Goal: Task Accomplishment & Management: Manage account settings

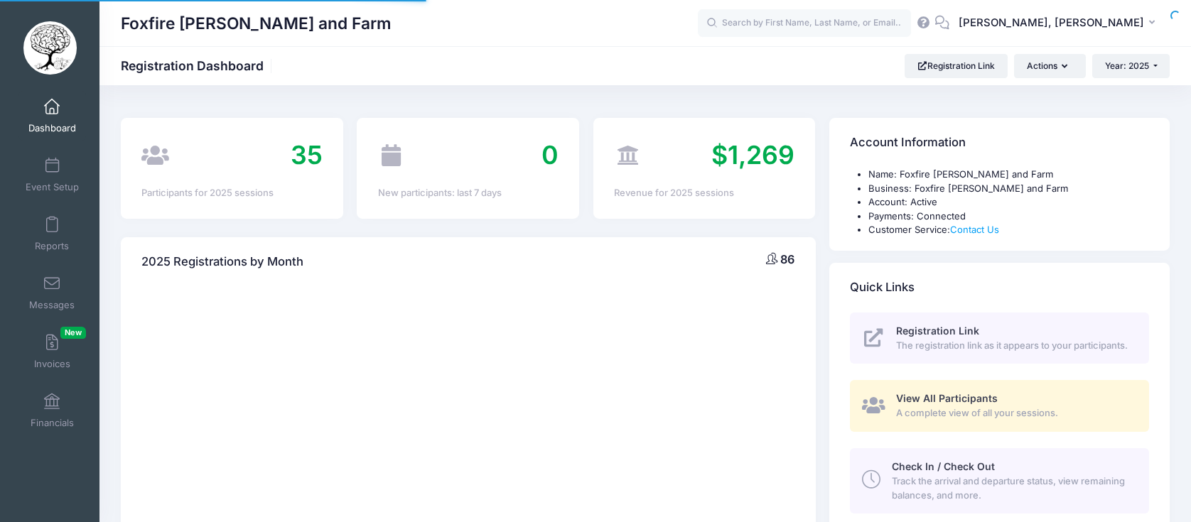
select select
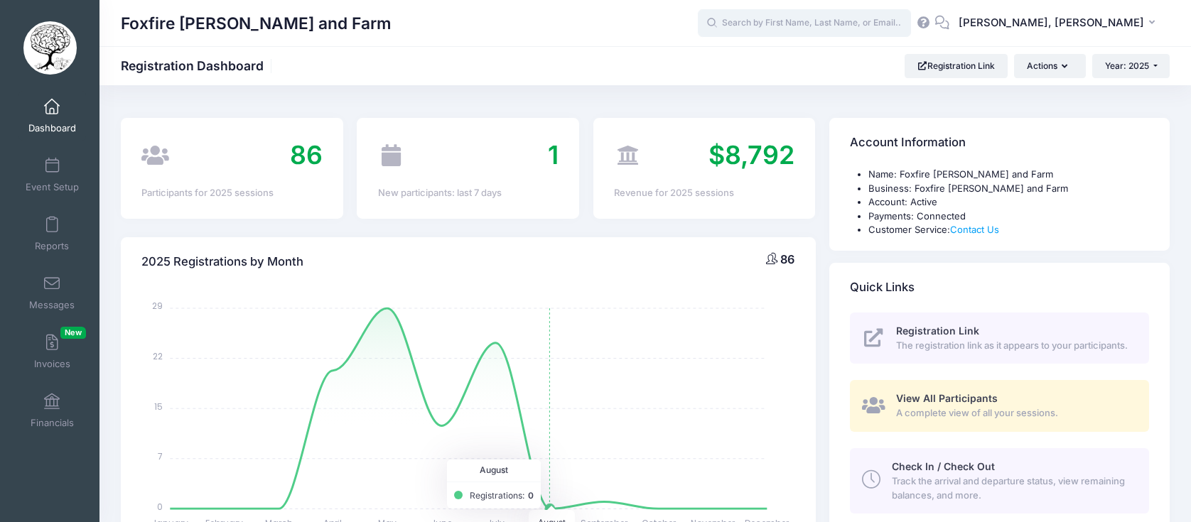
click at [884, 20] on input "text" at bounding box center [804, 23] width 213 height 28
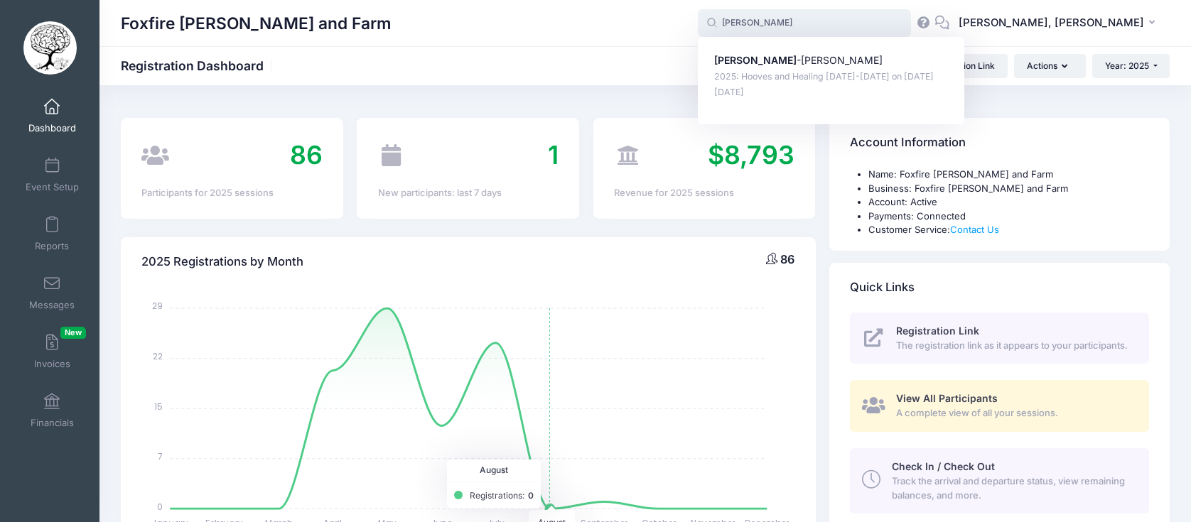
click at [857, 47] on div "Parker -Kate Krueger 2025: Hooves and Healing July 21-25th on Jul-21, 2025 Jun-…" at bounding box center [831, 80] width 266 height 87
click at [855, 63] on p "Parker -Kate Krueger" at bounding box center [831, 60] width 234 height 15
type input "Parker-Kate Krueger (2025: Hooves and Healing July 21-25th, Jul-21, 2025)"
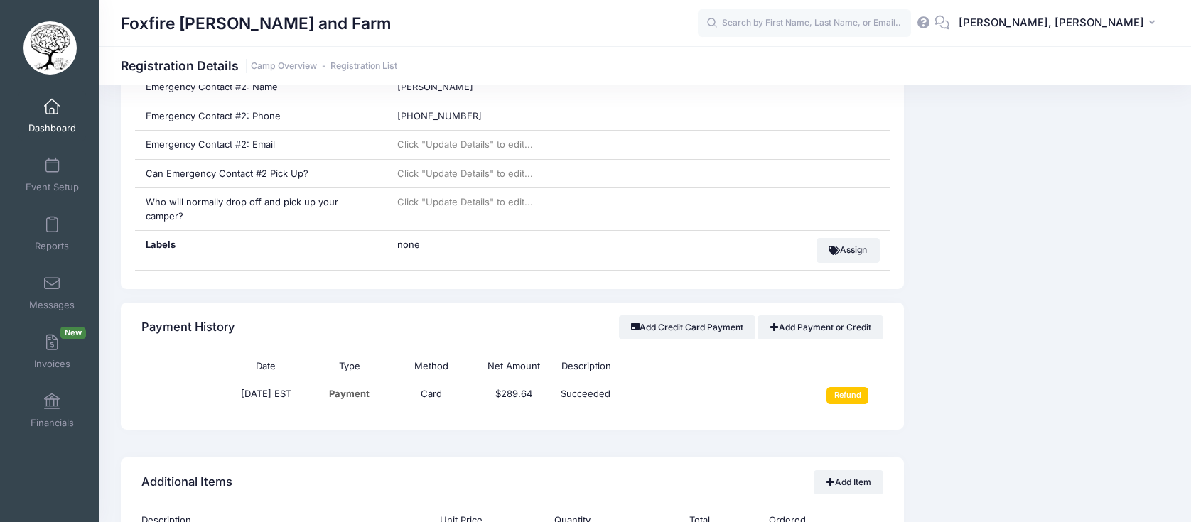
scroll to position [828, 0]
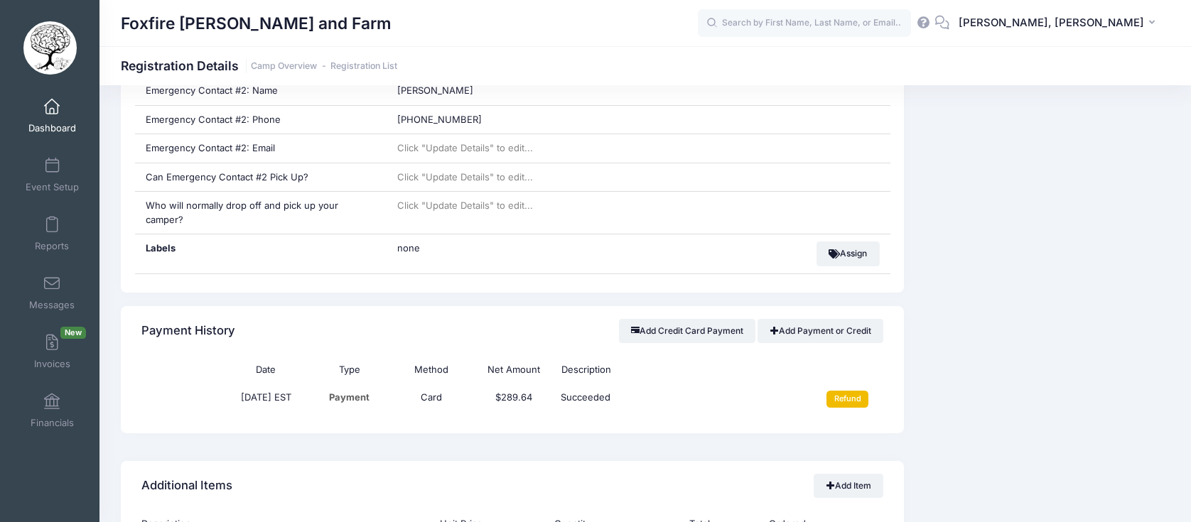
click at [837, 397] on input "Refund" at bounding box center [847, 399] width 42 height 17
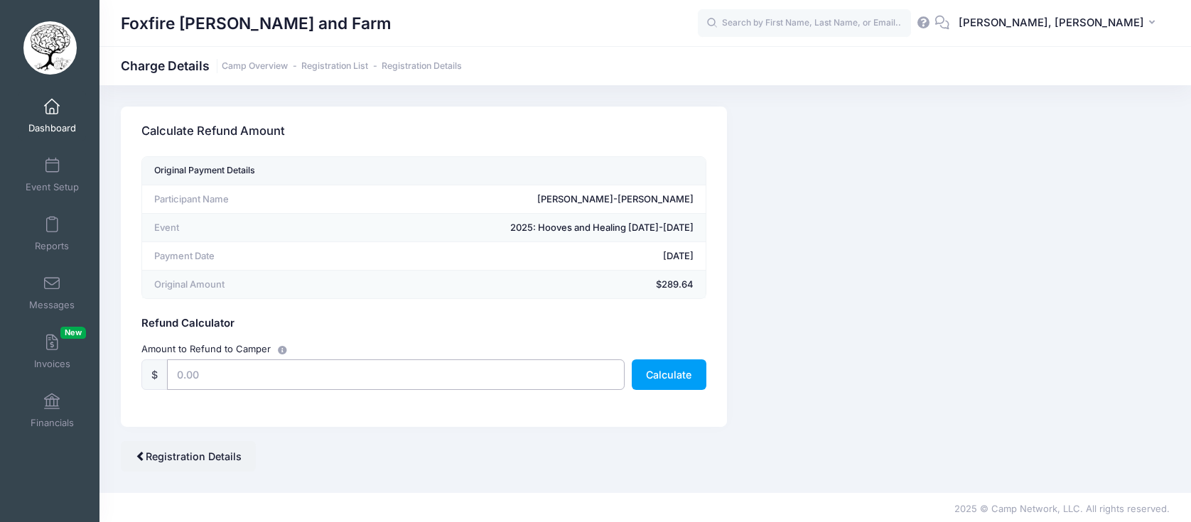
click at [526, 382] on input "text" at bounding box center [395, 374] width 457 height 31
type input "90"
click at [701, 408] on form "Original Payment Details Participant Name Parker-Kate Krueger Event 2025: Hoove…" at bounding box center [423, 282] width 564 height 252
click at [669, 368] on button "Calculate" at bounding box center [669, 374] width 75 height 31
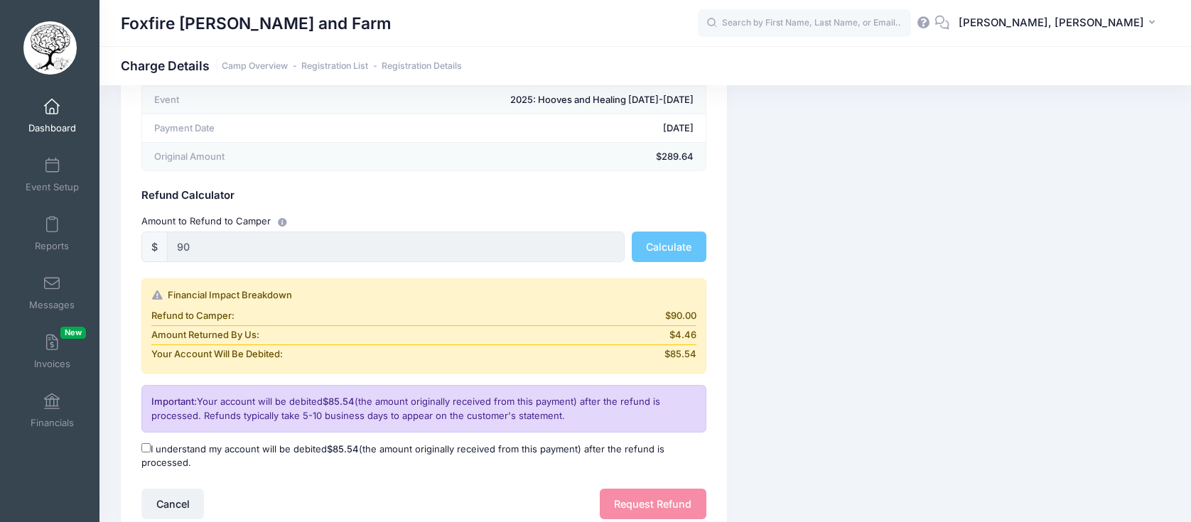
scroll to position [207, 0]
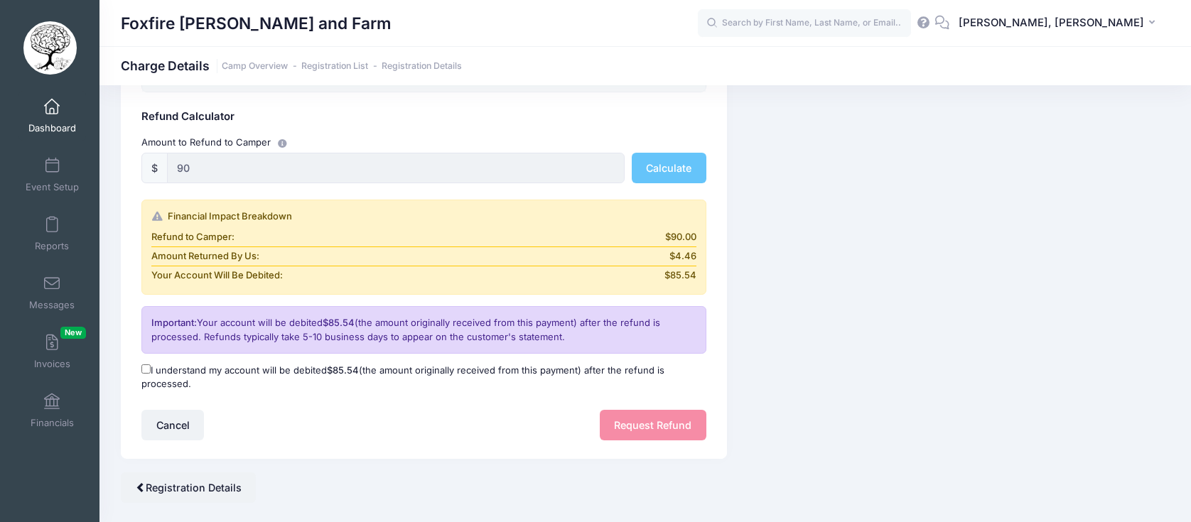
click at [145, 367] on input "I understand my account will be debited $85.54 (the amount originally received …" at bounding box center [145, 368] width 9 height 9
checkbox input "true"
click at [598, 426] on div "Cancel Request Refund" at bounding box center [423, 425] width 564 height 31
click at [648, 426] on button "Request Refund" at bounding box center [653, 425] width 107 height 31
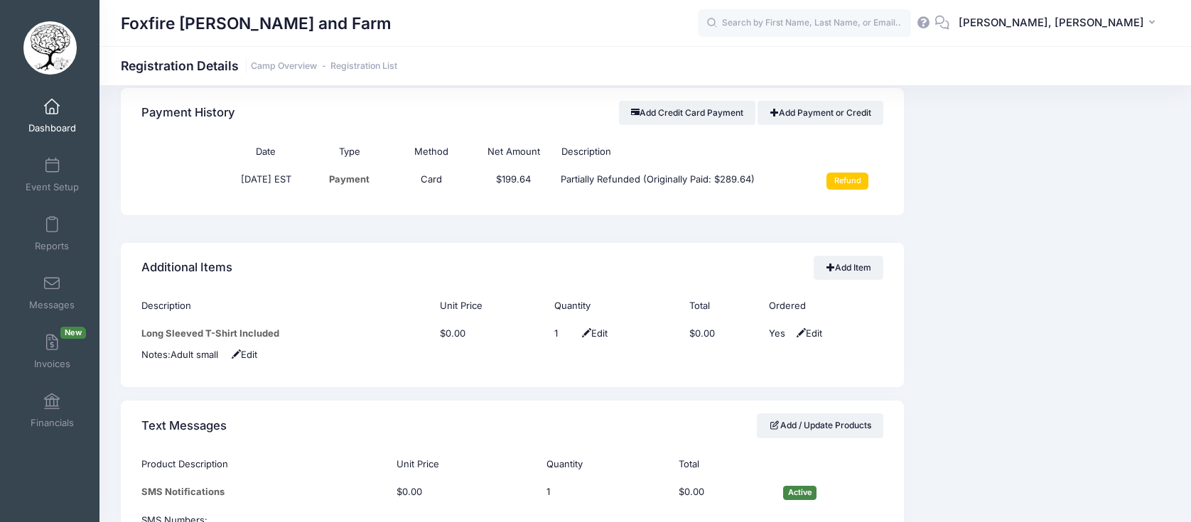
scroll to position [1042, 0]
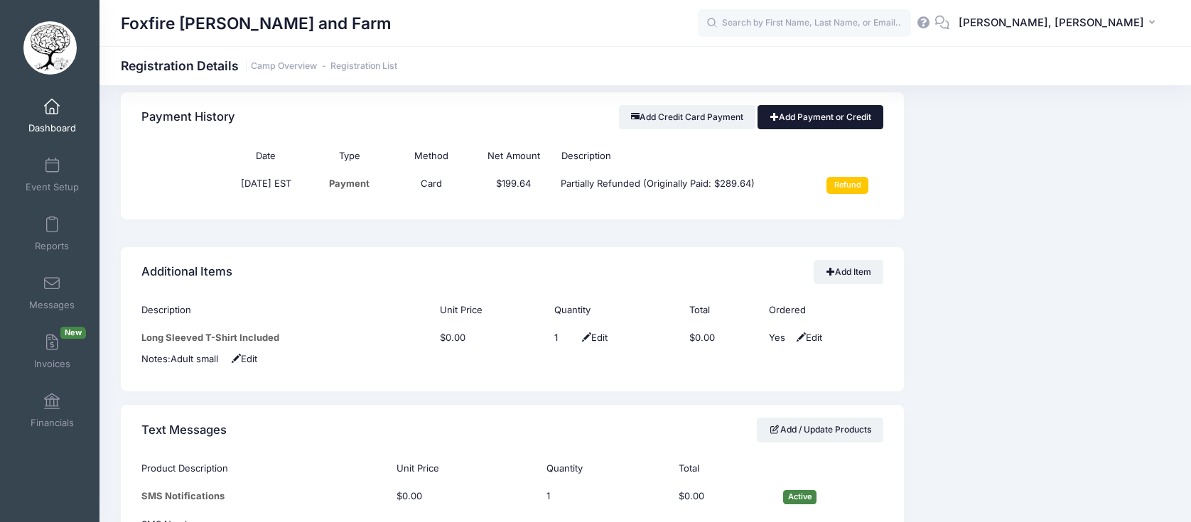
click at [796, 118] on link "Add Payment or Credit" at bounding box center [820, 117] width 126 height 24
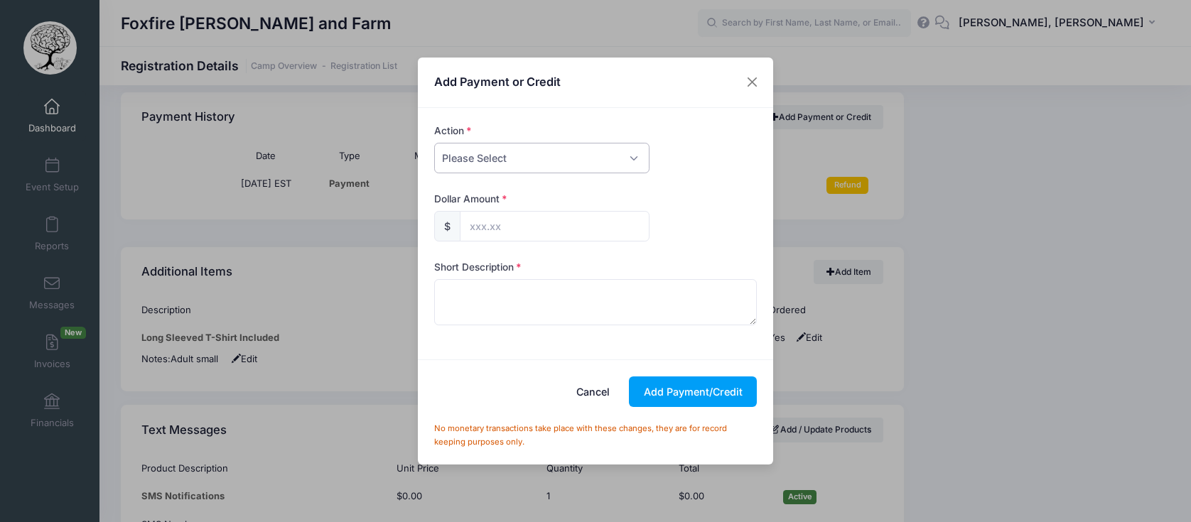
click at [486, 169] on select "Please Select Payment Credit Refund (Offline)" at bounding box center [541, 158] width 215 height 31
select select "credit"
click at [434, 143] on select "Please Select Payment Credit Refund (Offline)" at bounding box center [541, 158] width 215 height 31
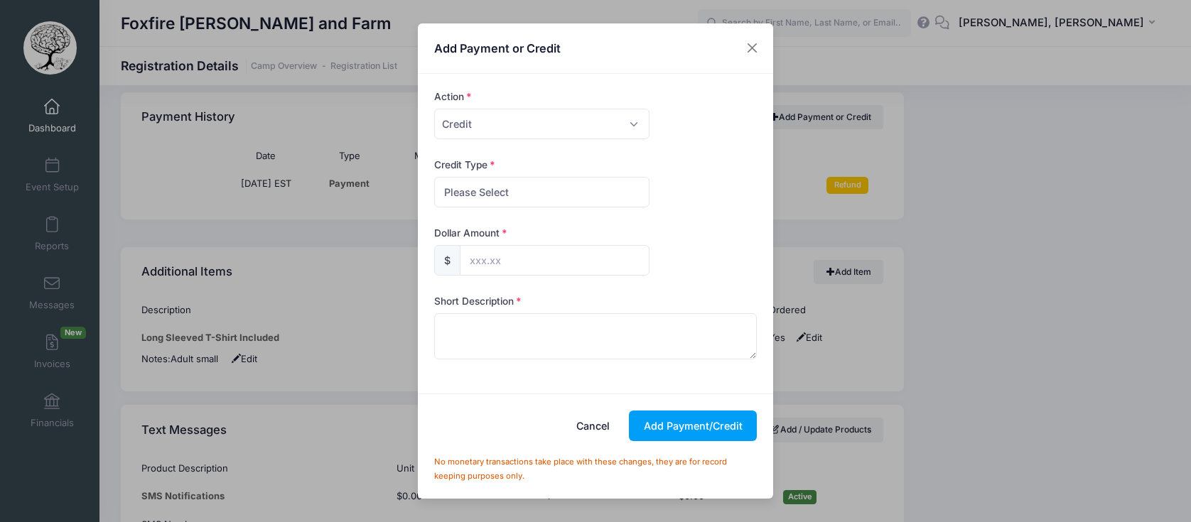
click at [502, 222] on form "Action Please Select Payment Credit Refund (Offline) Payment Method Please Sele…" at bounding box center [595, 234] width 337 height 288
click at [488, 197] on select "Please Select Discount Scholarship Other" at bounding box center [541, 192] width 215 height 31
select select "scholarship"
click at [434, 177] on select "Please Select Discount Scholarship Other" at bounding box center [541, 192] width 215 height 31
click at [506, 254] on input "text" at bounding box center [555, 260] width 190 height 31
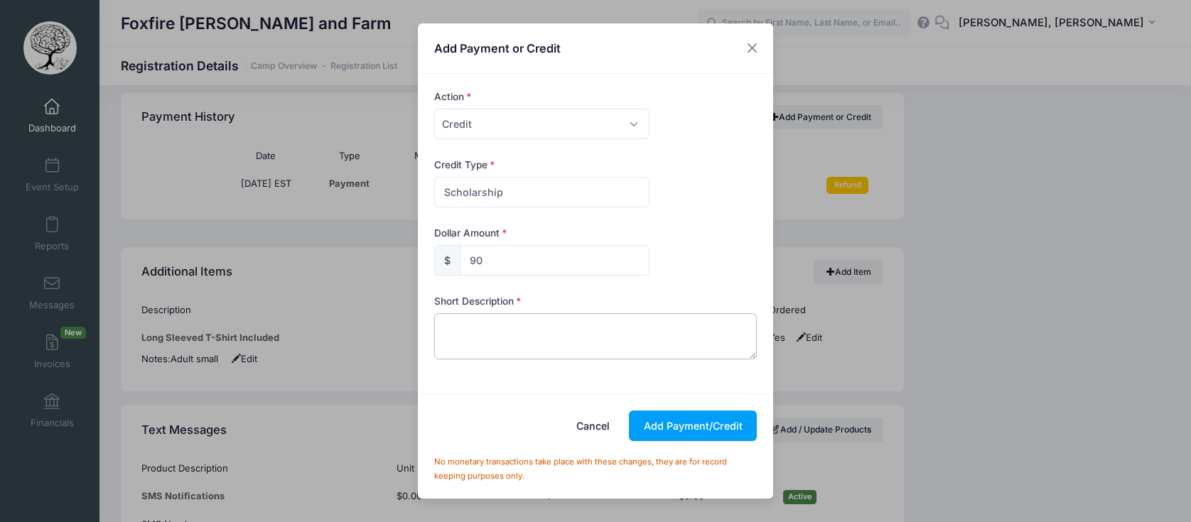
type input "90.00"
click at [514, 333] on textarea at bounding box center [595, 335] width 323 height 45
type textarea "S"
type textarea "Volunteer discount, refunded $90 to card on file"
click at [671, 428] on button "Add Payment/Credit" at bounding box center [693, 426] width 128 height 31
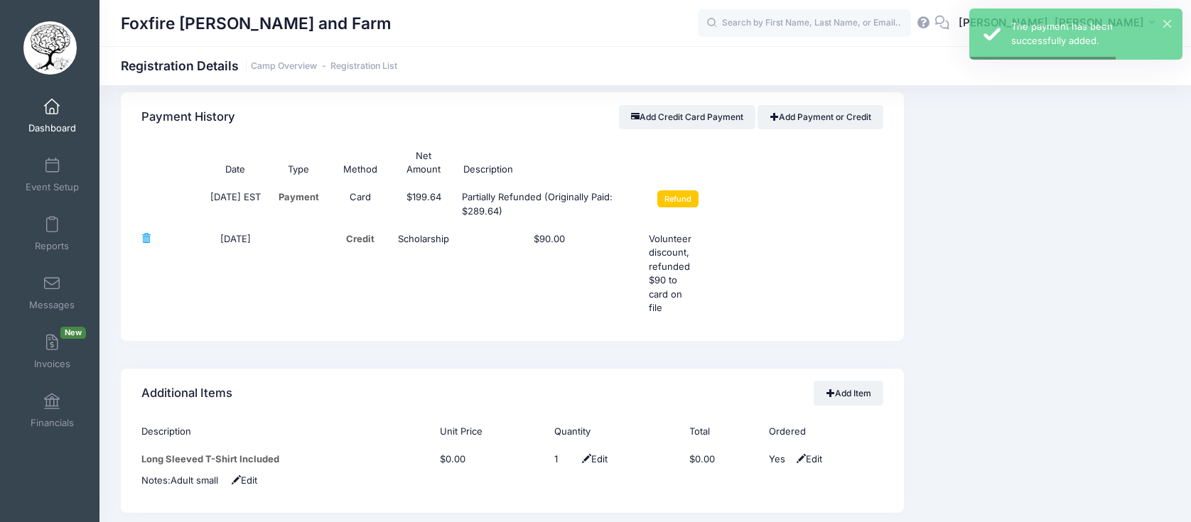
click at [980, 360] on div "Event Information Event Foxfire [PERSON_NAME] and Farm Session 2025: Hooves and…" at bounding box center [1044, 220] width 266 height 1850
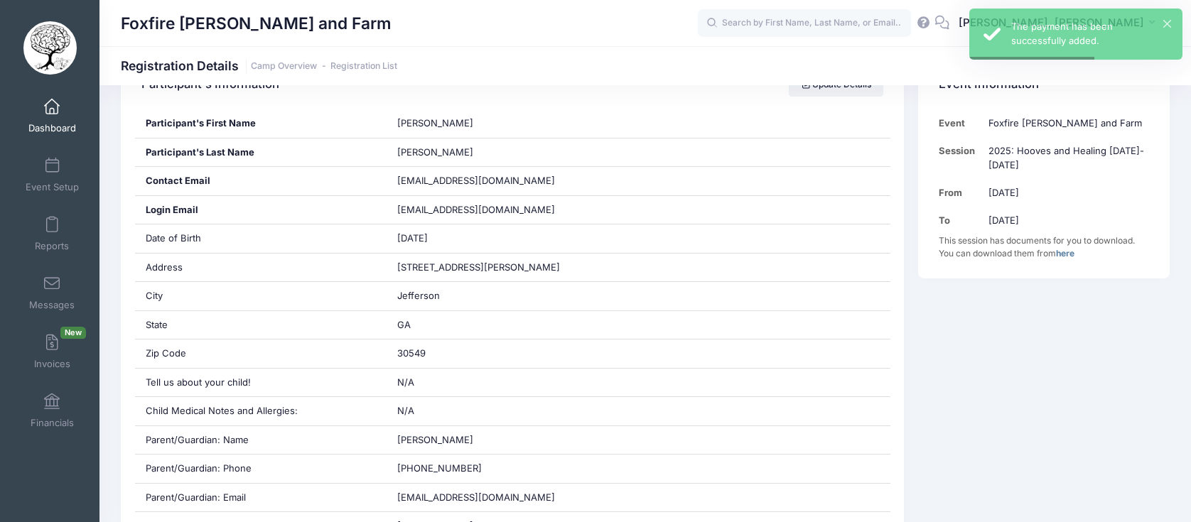
scroll to position [0, 0]
